Goal: Task Accomplishment & Management: Manage account settings

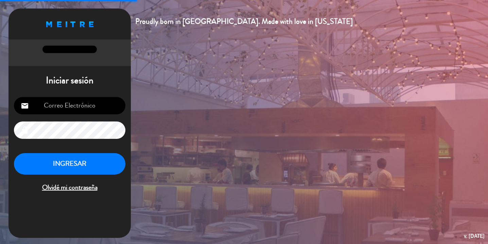
type input "[EMAIL_ADDRESS][DOMAIN_NAME]"
click at [99, 159] on button "INGRESAR" at bounding box center [69, 163] width 111 height 21
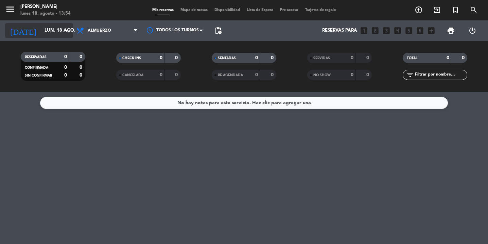
click at [55, 30] on input "lun. 18 ago." at bounding box center [70, 30] width 59 height 12
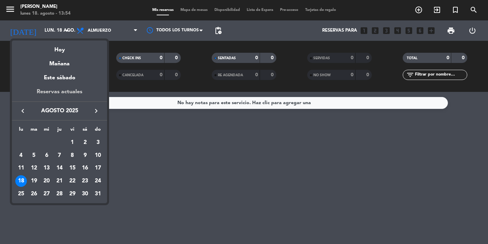
click at [58, 96] on div "Reservas actuales" at bounding box center [59, 94] width 95 height 14
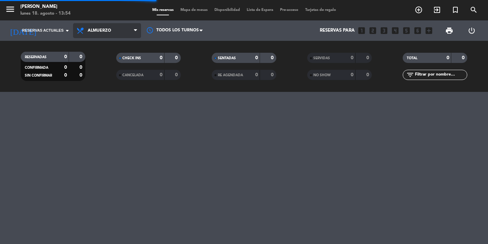
click at [121, 25] on span "Almuerzo" at bounding box center [107, 30] width 68 height 15
click at [121, 32] on span "Almuerzo" at bounding box center [107, 30] width 68 height 15
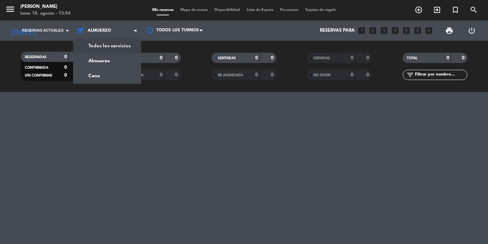
click at [106, 43] on div "menu [PERSON_NAME] del Fuego [DATE] 18. agosto - 13:54 Mis reservas Mapa de mes…" at bounding box center [244, 46] width 488 height 92
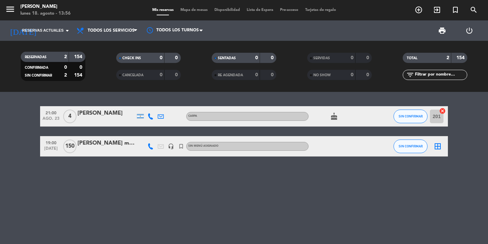
click at [116, 113] on div "[PERSON_NAME]" at bounding box center [106, 113] width 58 height 9
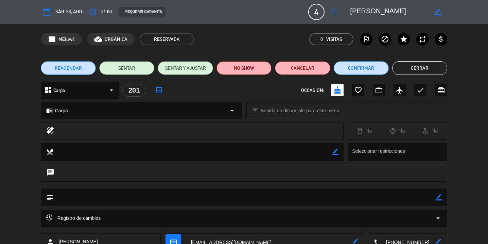
click at [87, 89] on div "dashboard Carpa arrow_drop_down" at bounding box center [80, 90] width 78 height 17
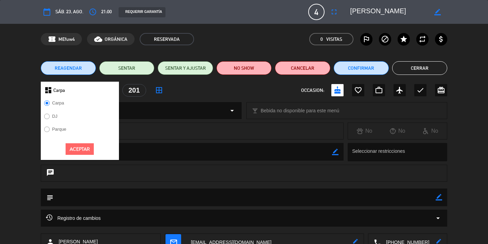
click at [47, 117] on input "DJ" at bounding box center [46, 116] width 4 height 4
radio input "true"
click at [78, 151] on button "Aceptar" at bounding box center [80, 149] width 28 height 12
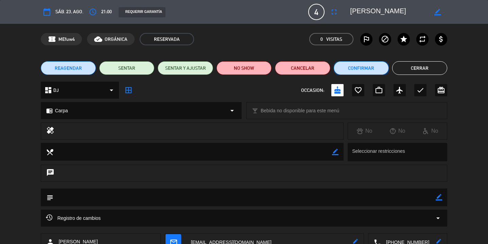
click at [366, 70] on button "Confirmar" at bounding box center [361, 68] width 55 height 14
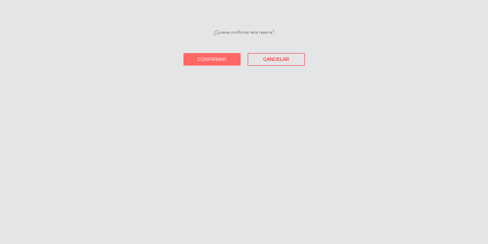
click at [221, 58] on span "Confirmar" at bounding box center [211, 58] width 29 height 5
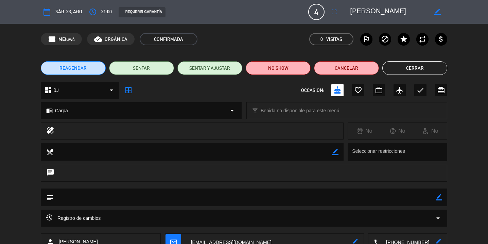
click at [422, 68] on button "Cerrar" at bounding box center [414, 68] width 65 height 14
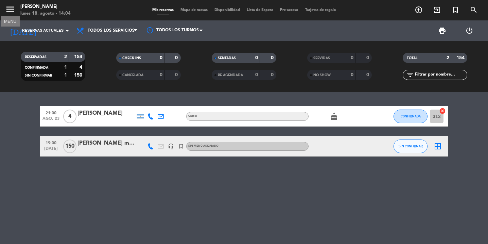
click at [13, 15] on button "menu" at bounding box center [10, 10] width 10 height 13
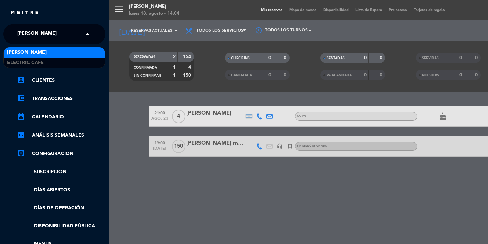
click at [67, 33] on div "× [PERSON_NAME] del Fuego" at bounding box center [41, 34] width 52 height 14
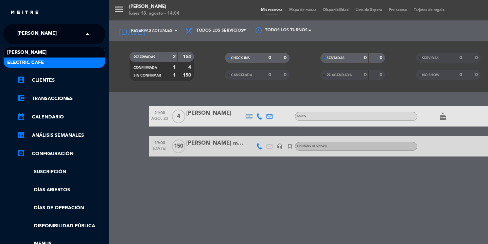
click at [26, 63] on span "Electric Cafe" at bounding box center [25, 63] width 37 height 8
